Goal: Task Accomplishment & Management: Manage account settings

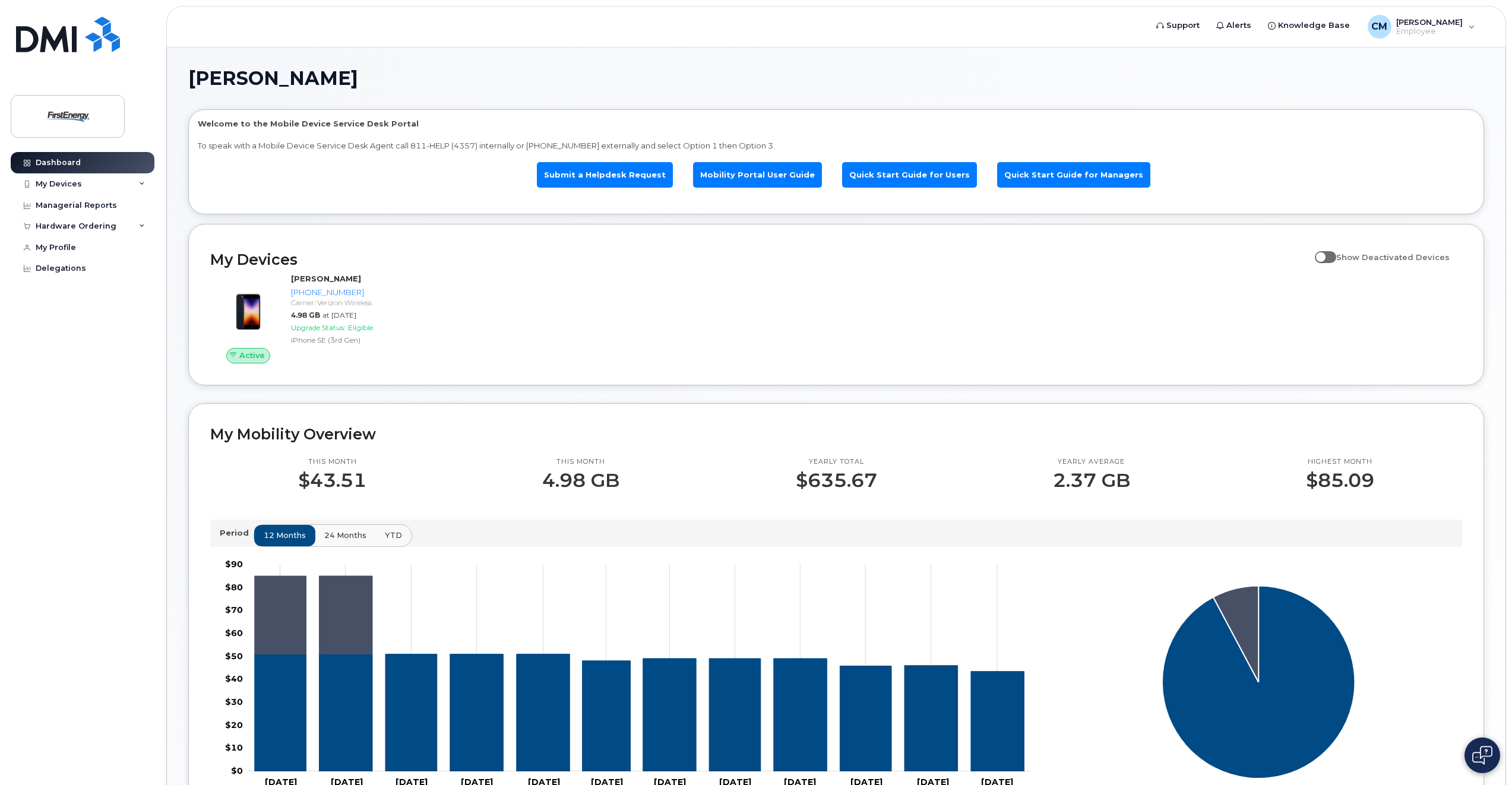
click at [1336, 258] on span at bounding box center [1325, 257] width 21 height 12
click at [1324, 256] on input "Show Deactivated Devices" at bounding box center [1319, 250] width 10 height 10
checkbox input "true"
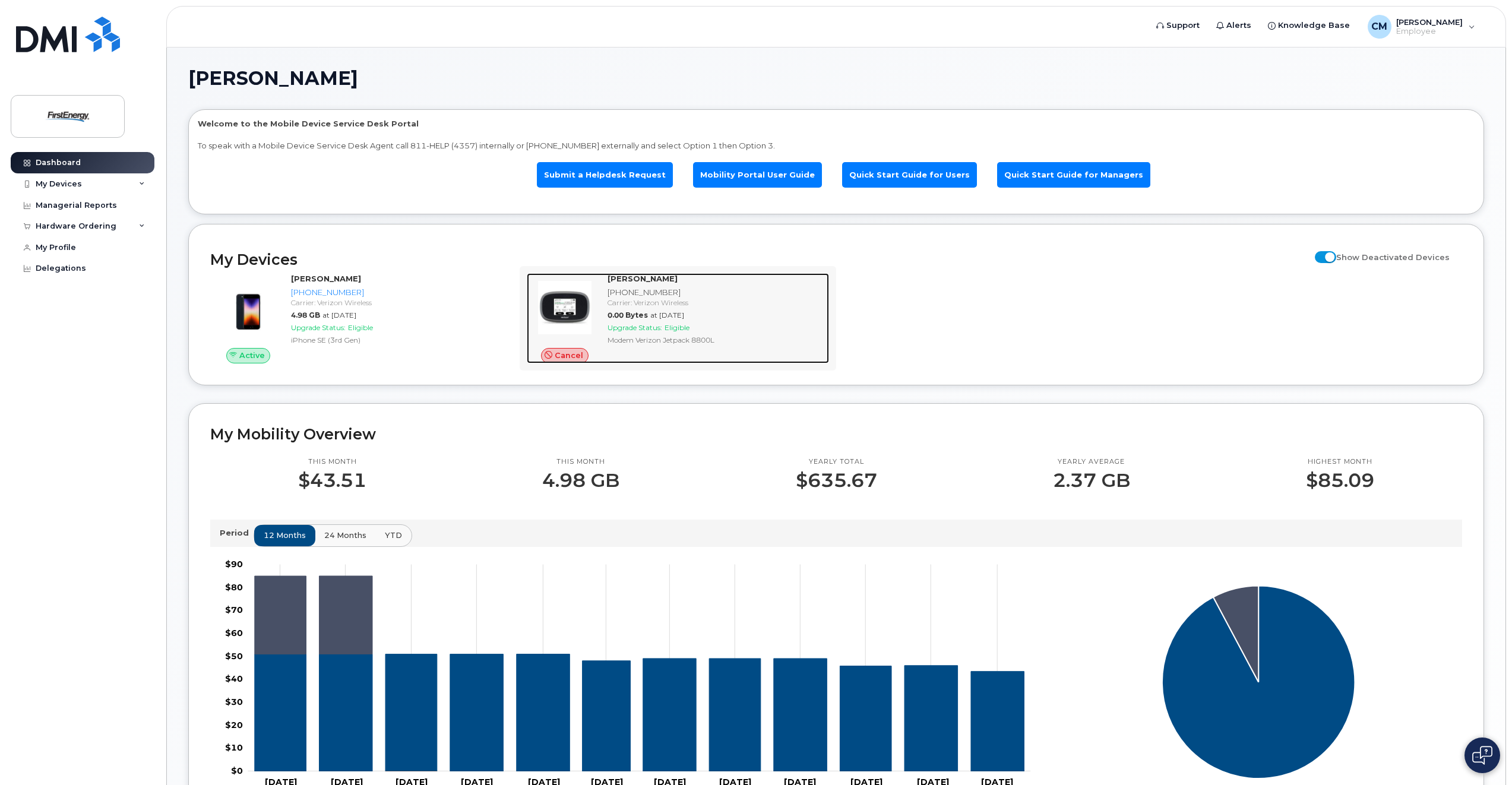
click at [644, 327] on span "Upgrade Status:" at bounding box center [635, 327] width 55 height 9
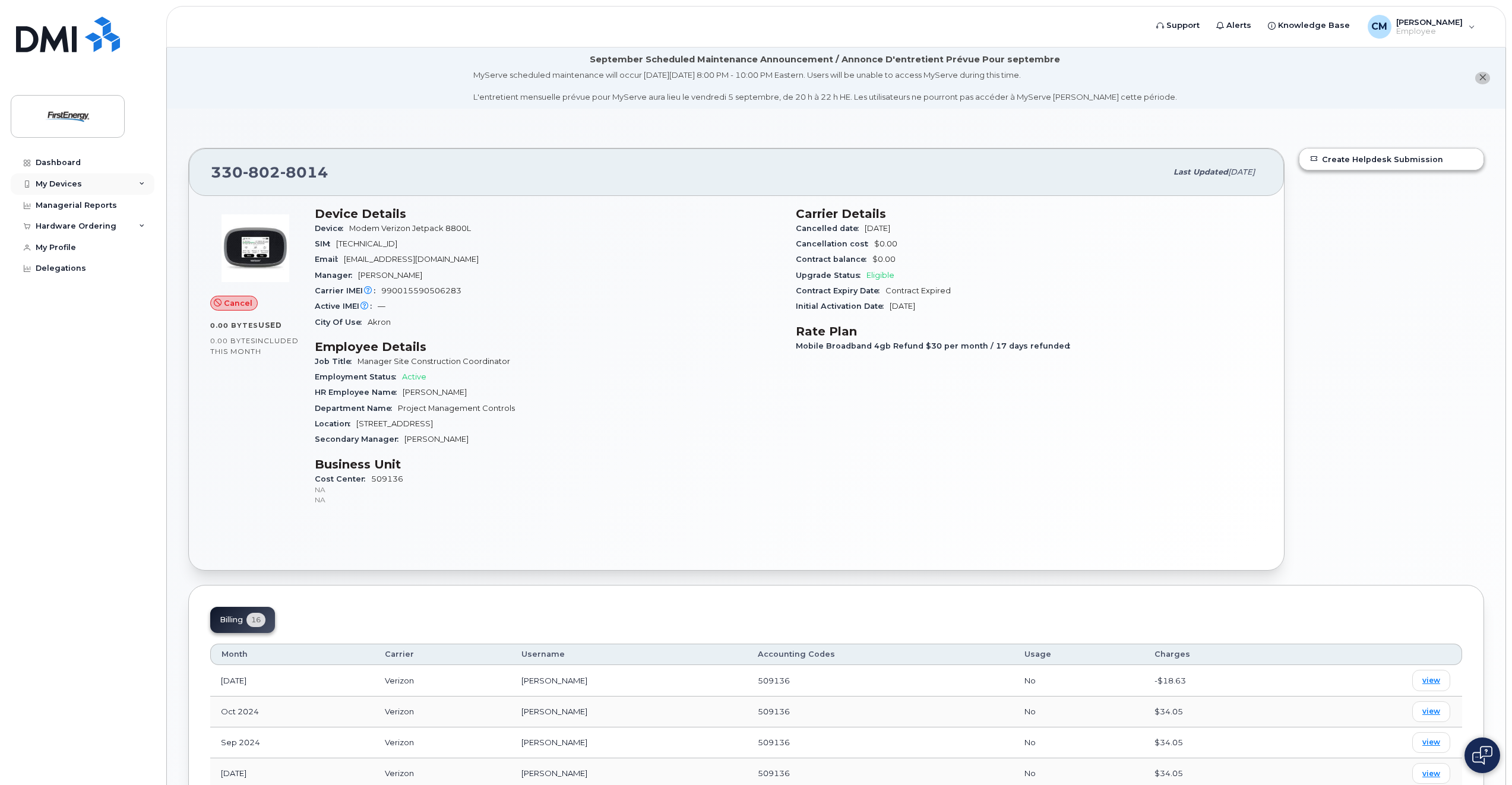
click at [142, 181] on icon at bounding box center [142, 184] width 6 height 6
click at [103, 237] on div "([PERSON_NAME])" at bounding box center [109, 239] width 73 height 11
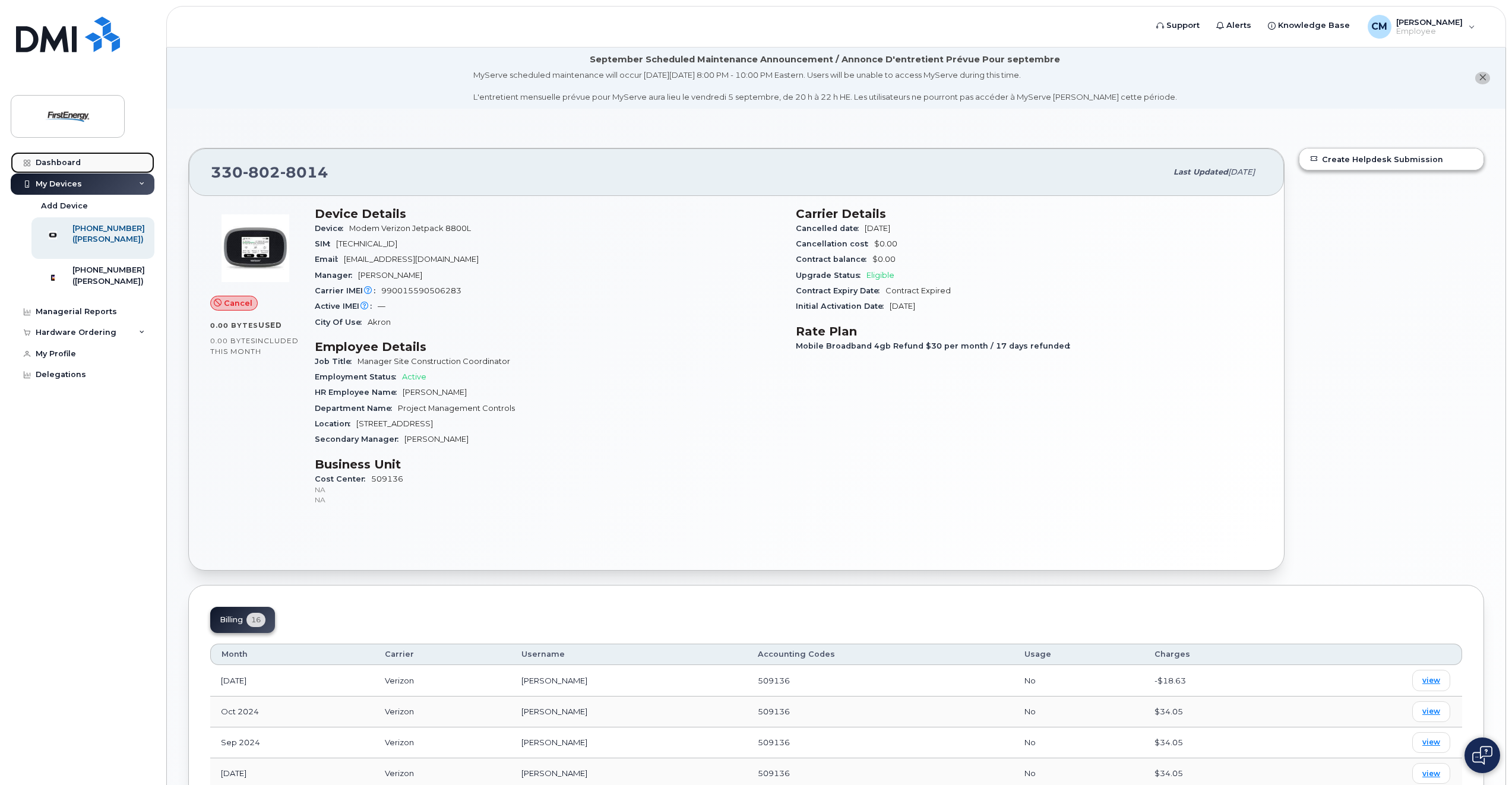
click at [48, 163] on div "Dashboard" at bounding box center [58, 163] width 45 height 10
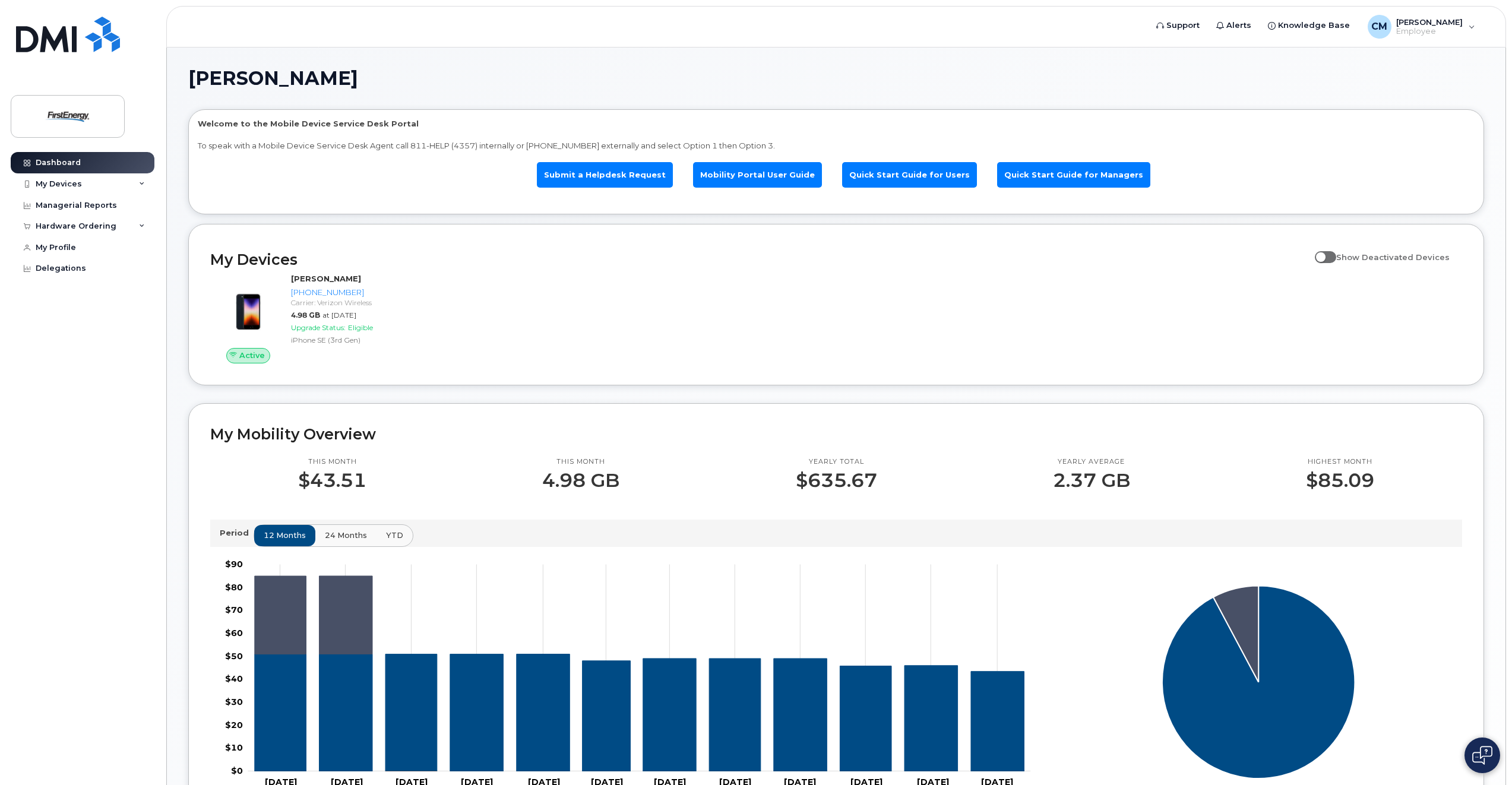
click at [343, 535] on span "24 months" at bounding box center [346, 535] width 42 height 12
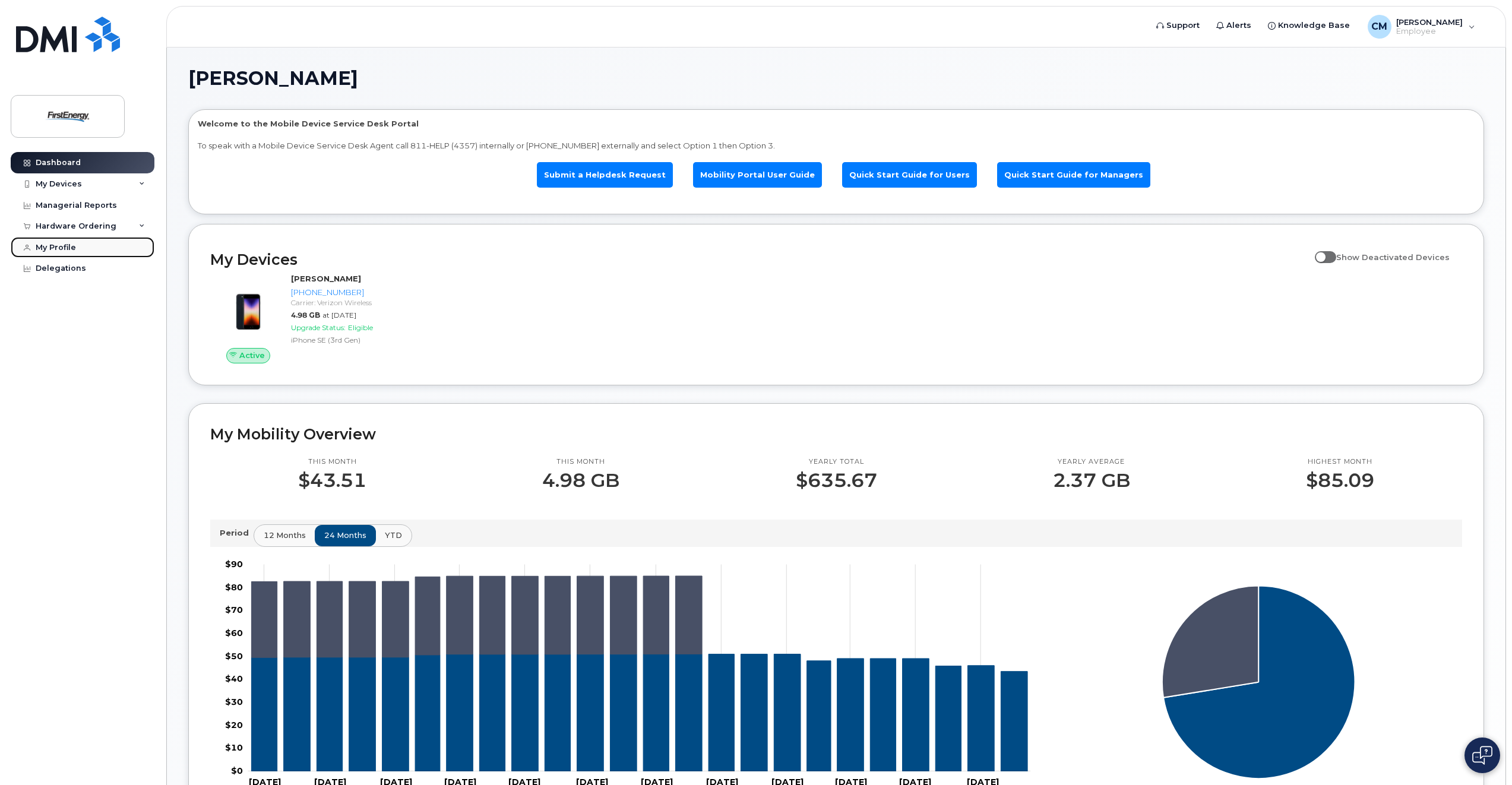
click at [61, 245] on div "My Profile" at bounding box center [56, 248] width 41 height 10
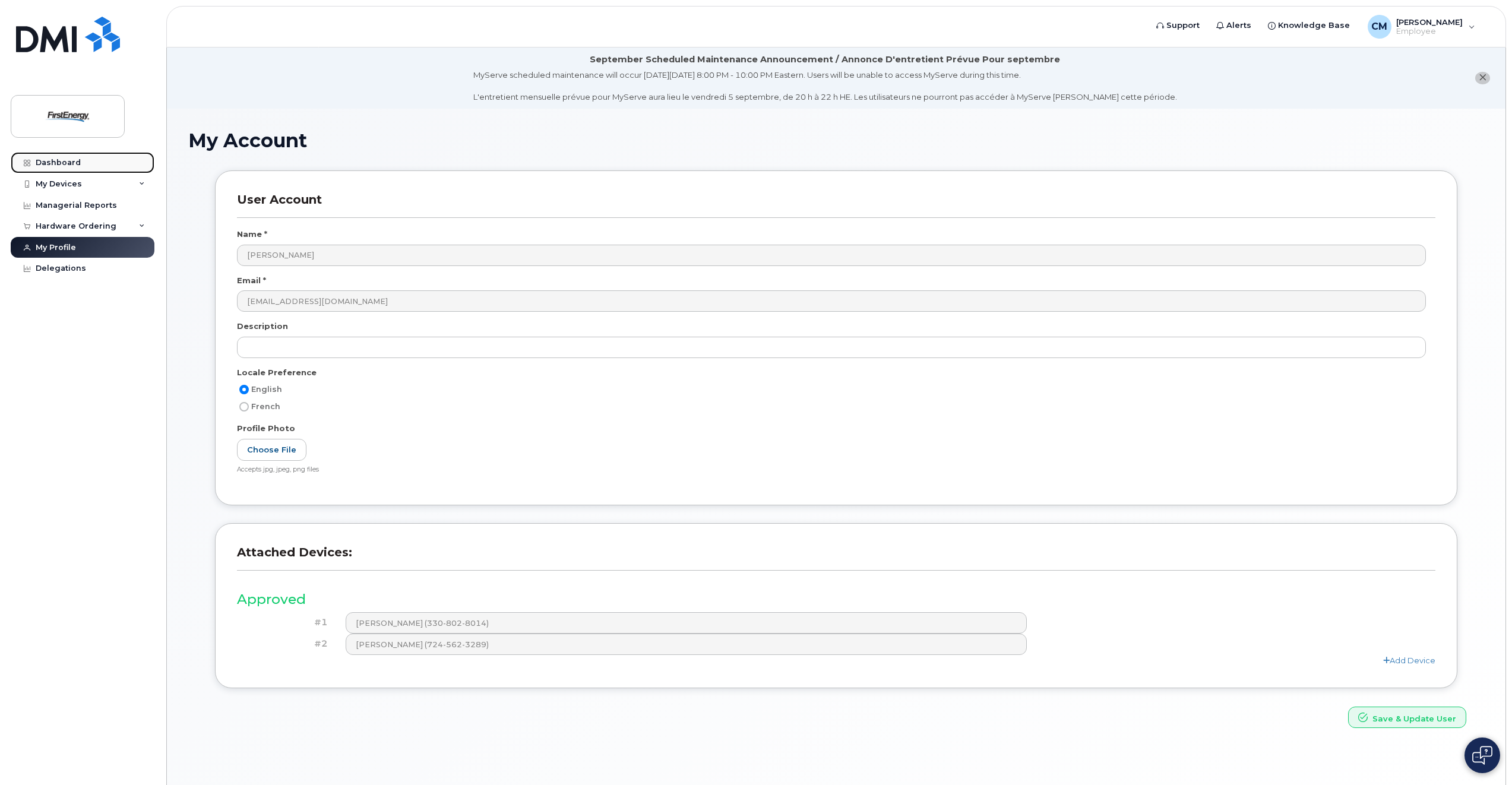
click at [12, 162] on link "Dashboard" at bounding box center [82, 163] width 143 height 21
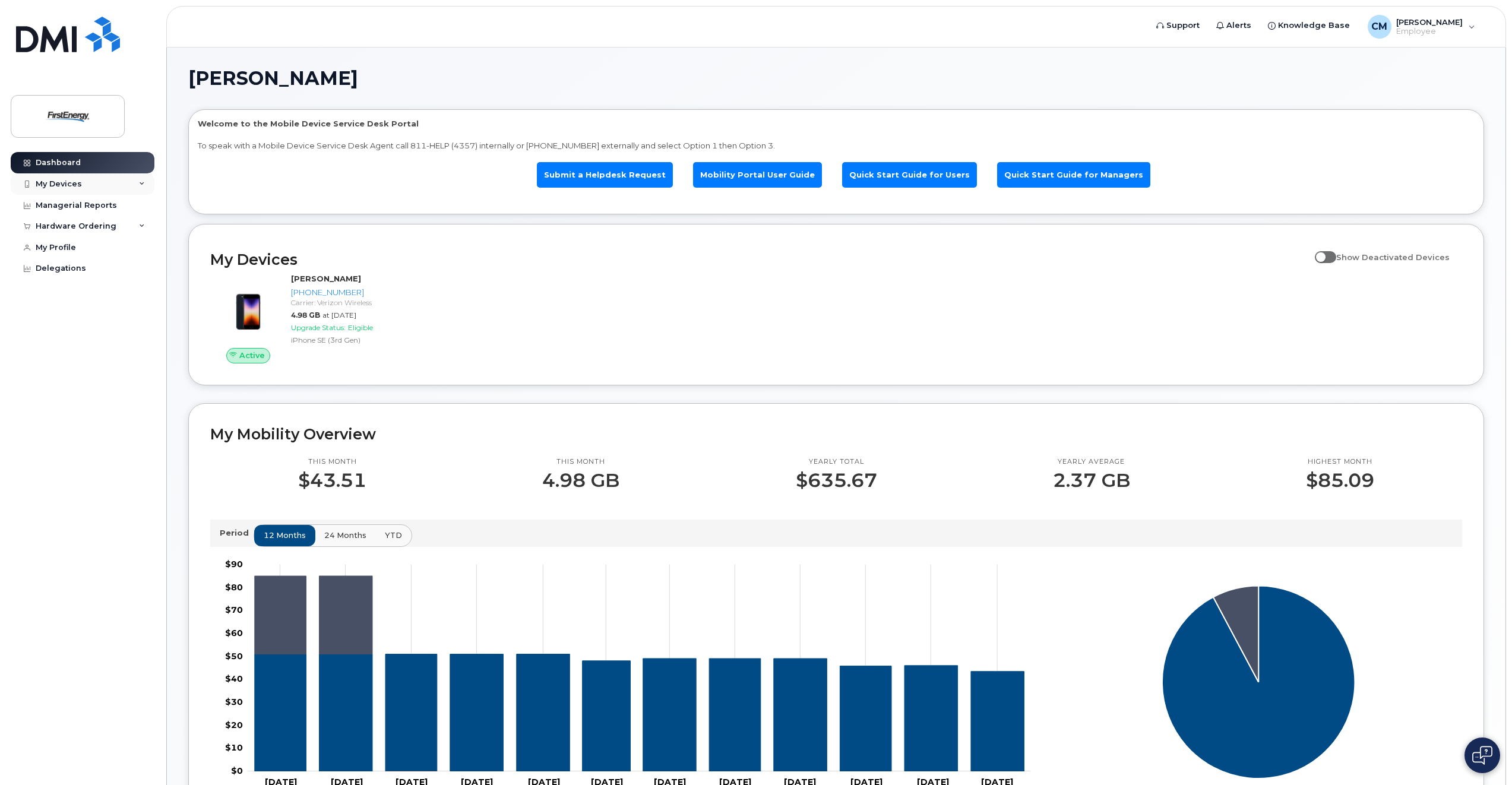
click at [52, 187] on div "My Devices" at bounding box center [58, 184] width 46 height 10
click at [99, 239] on div "([PERSON_NAME])" at bounding box center [109, 239] width 73 height 11
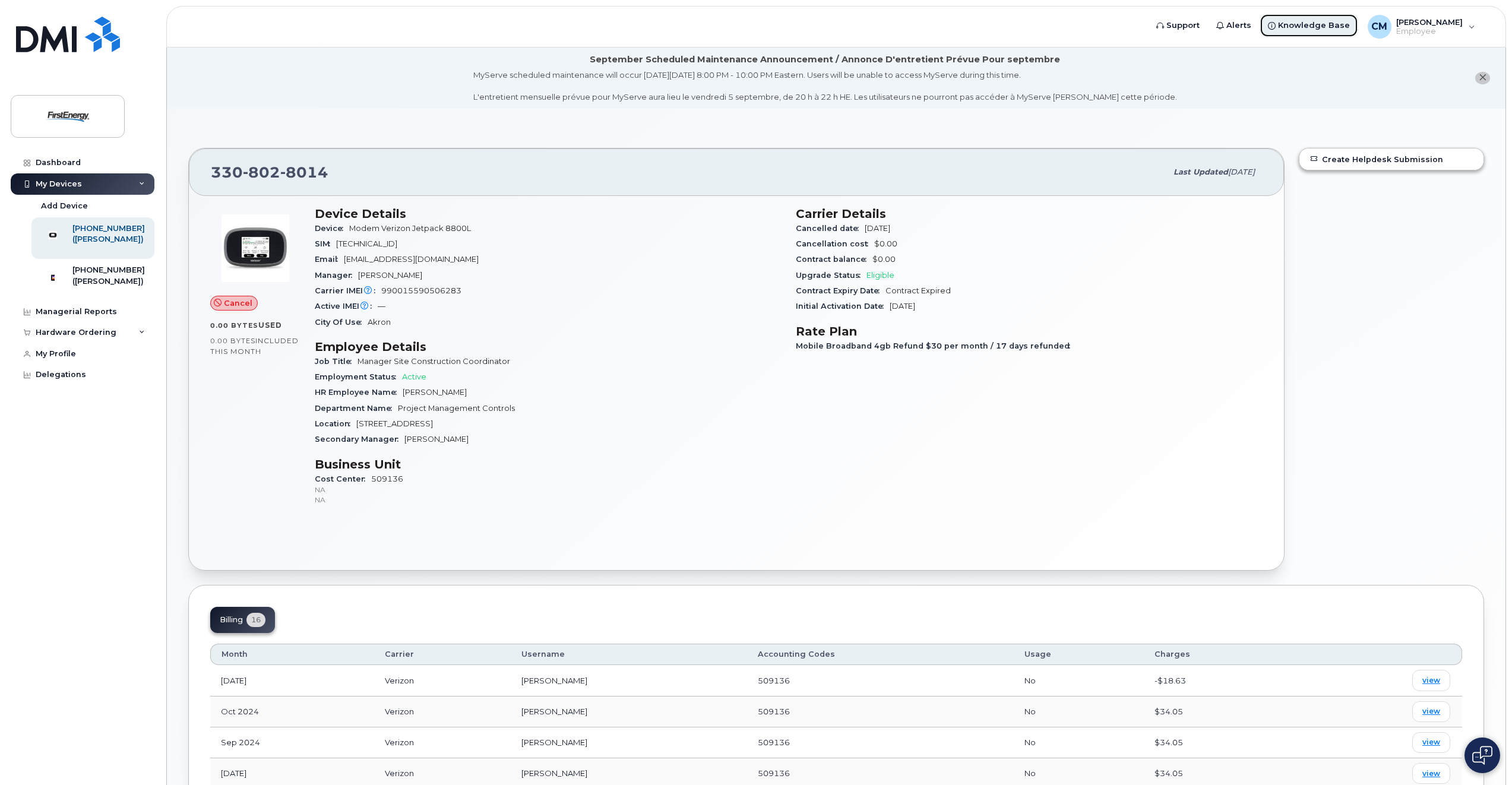
click at [1321, 22] on span "Knowledge Base" at bounding box center [1313, 25] width 72 height 12
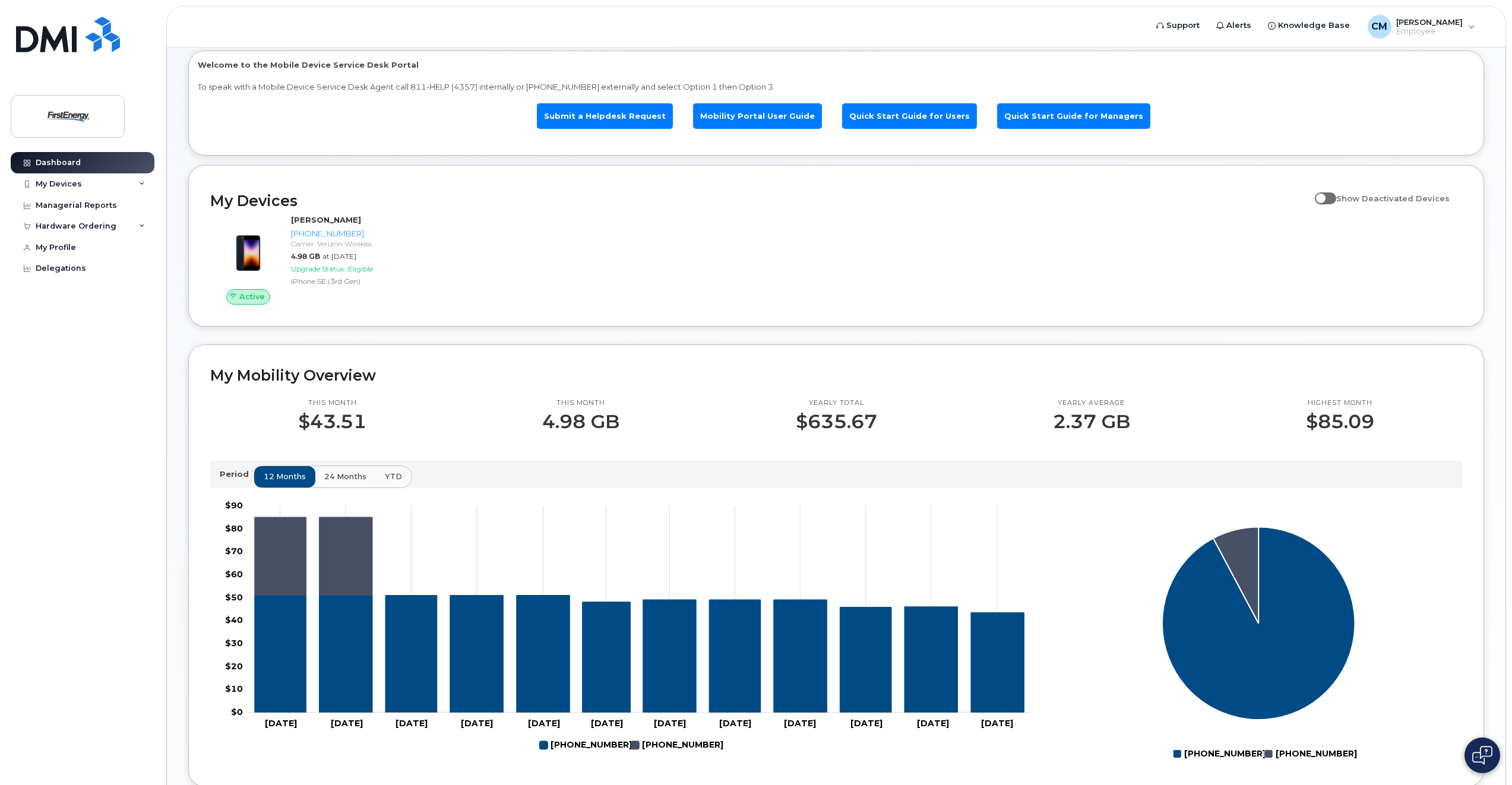
scroll to position [59, 0]
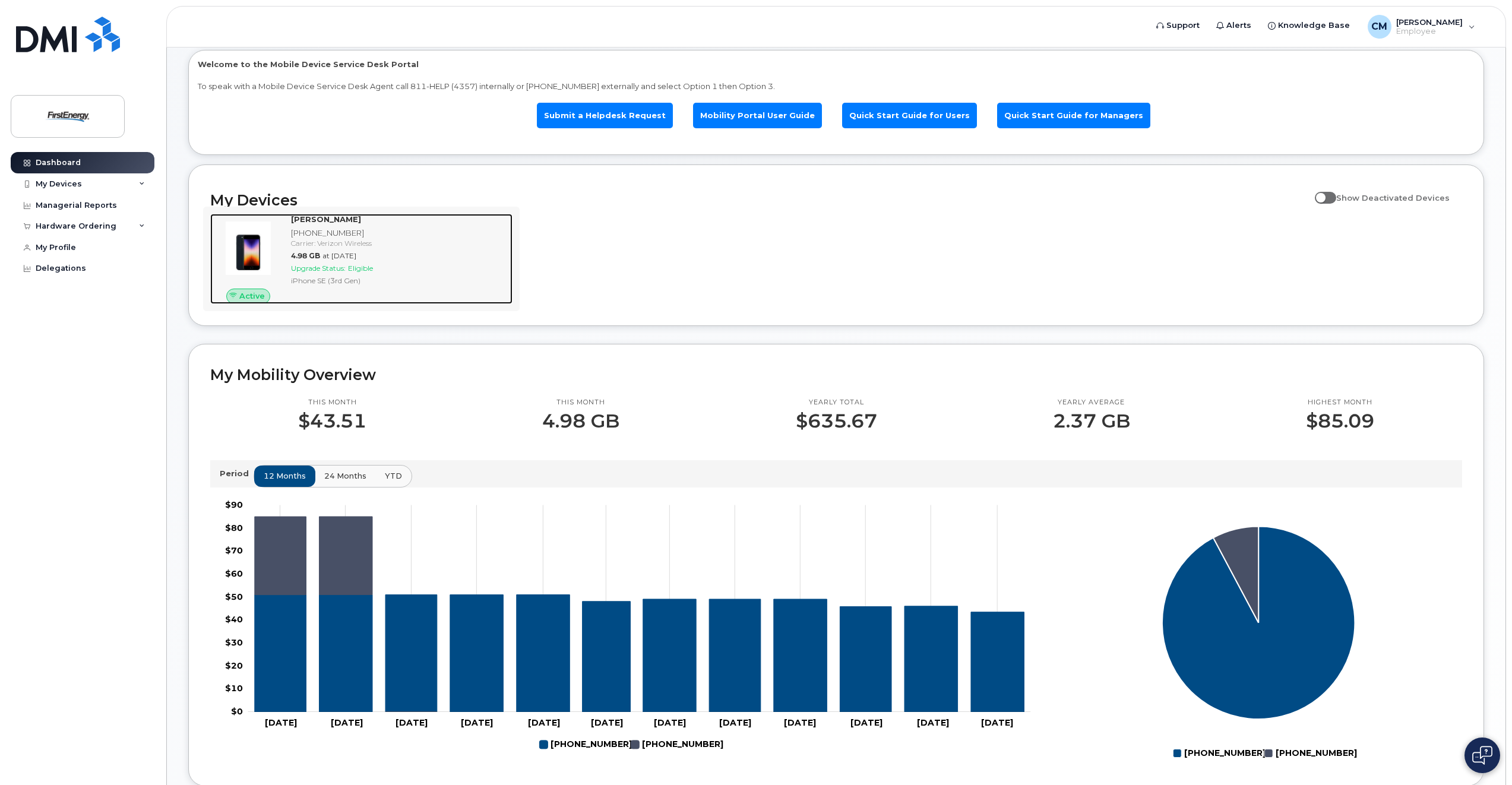
drag, startPoint x: 244, startPoint y: 295, endPoint x: 253, endPoint y: 291, distance: 9.8
click at [244, 295] on span "Active" at bounding box center [251, 296] width 26 height 12
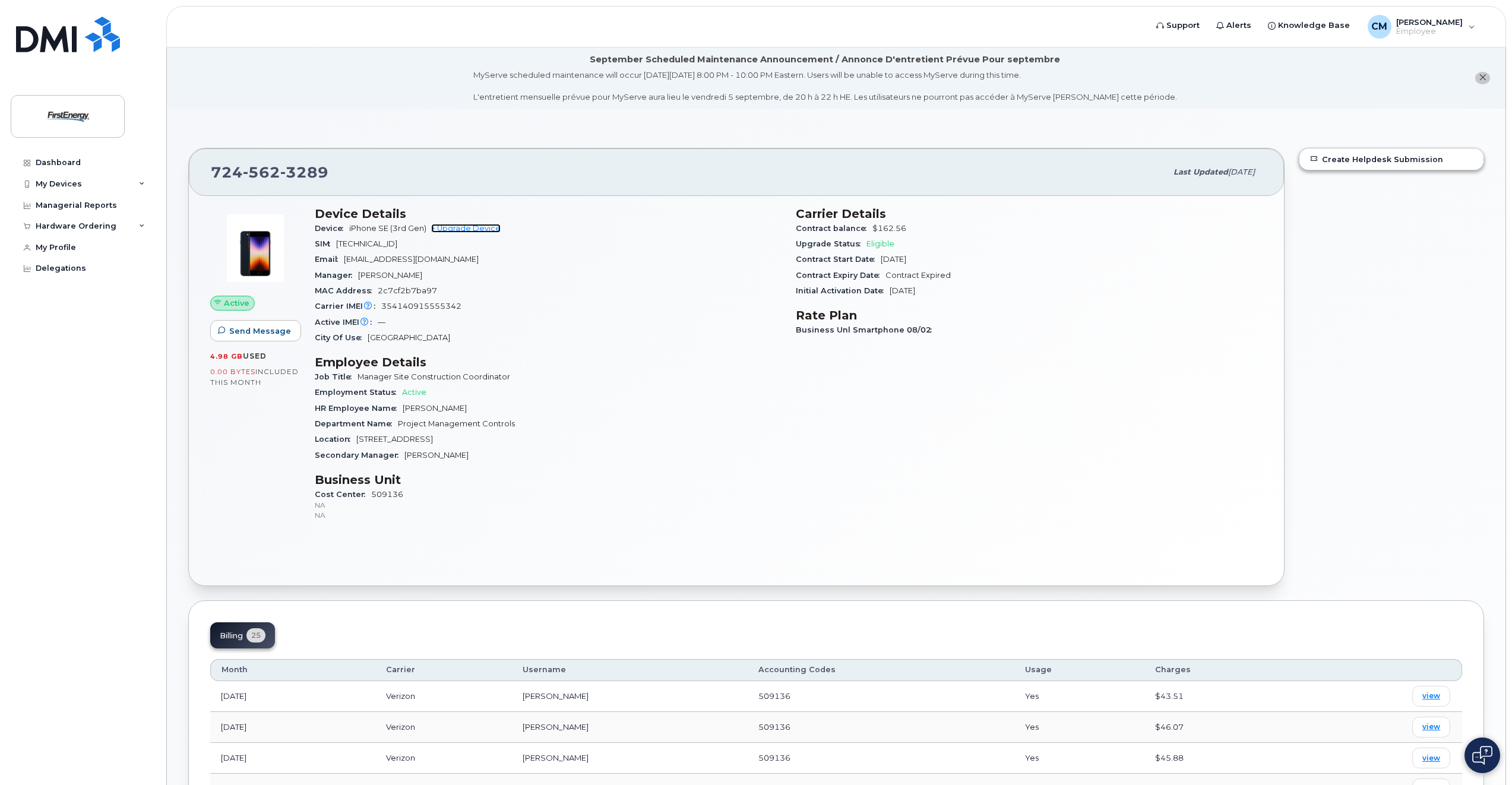
click at [471, 227] on link "+ Upgrade Device" at bounding box center [465, 228] width 70 height 9
